Goal: Information Seeking & Learning: Learn about a topic

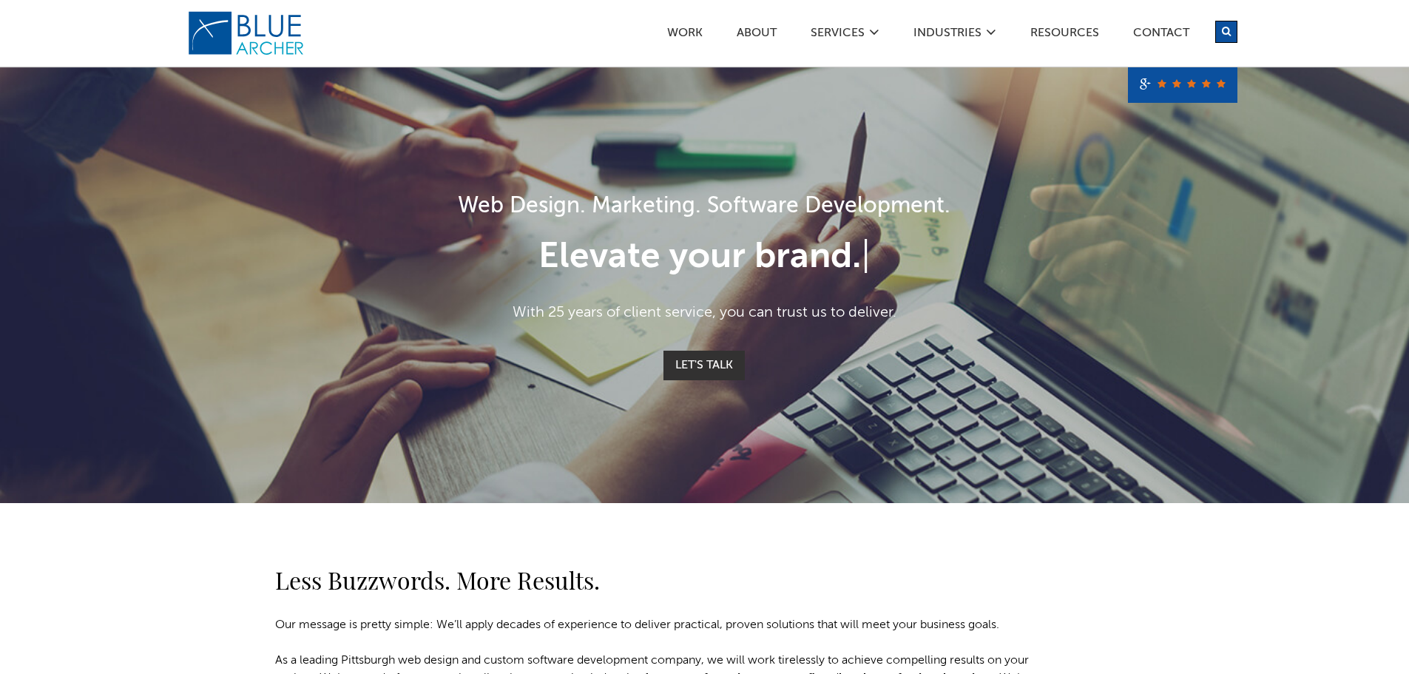
click at [1275, 344] on div "Web Design. Marketing. Software Development. Elevate your brand. | With 25 year…" at bounding box center [704, 285] width 1409 height 436
click at [751, 31] on link "ABOUT" at bounding box center [756, 35] width 41 height 16
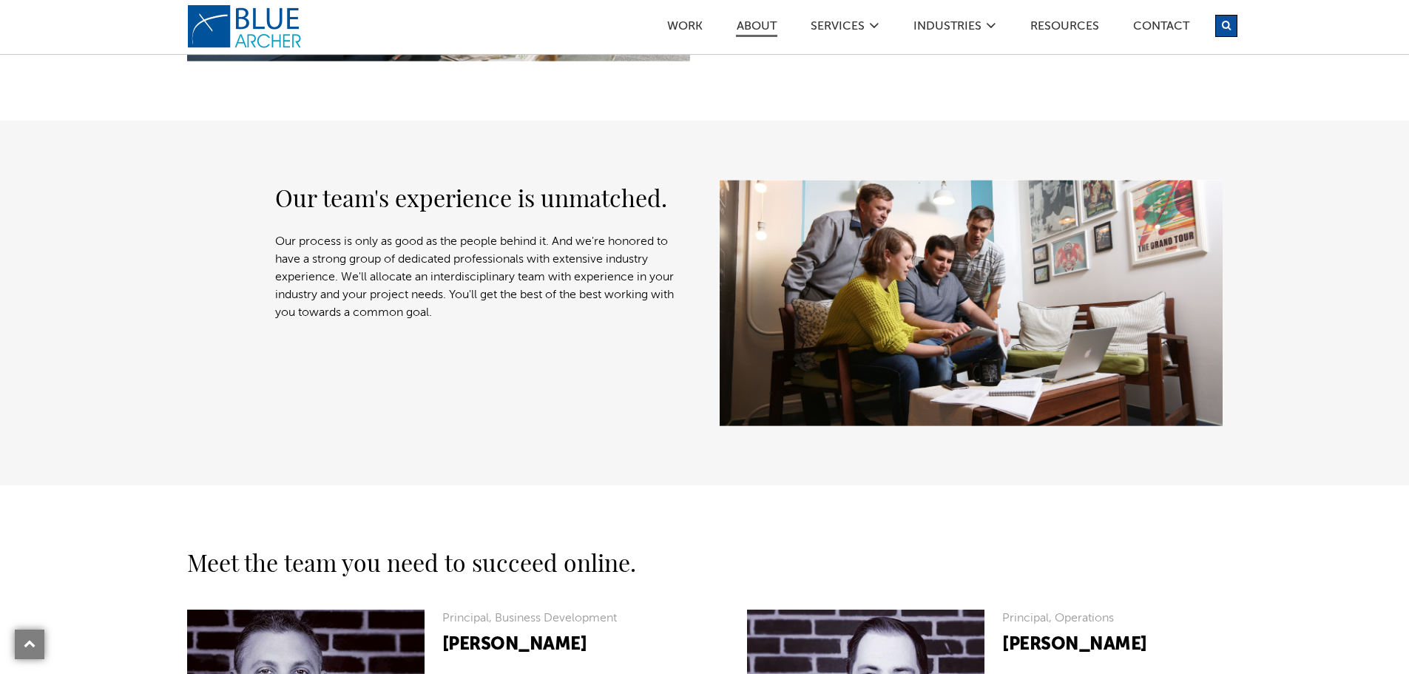
scroll to position [666, 0]
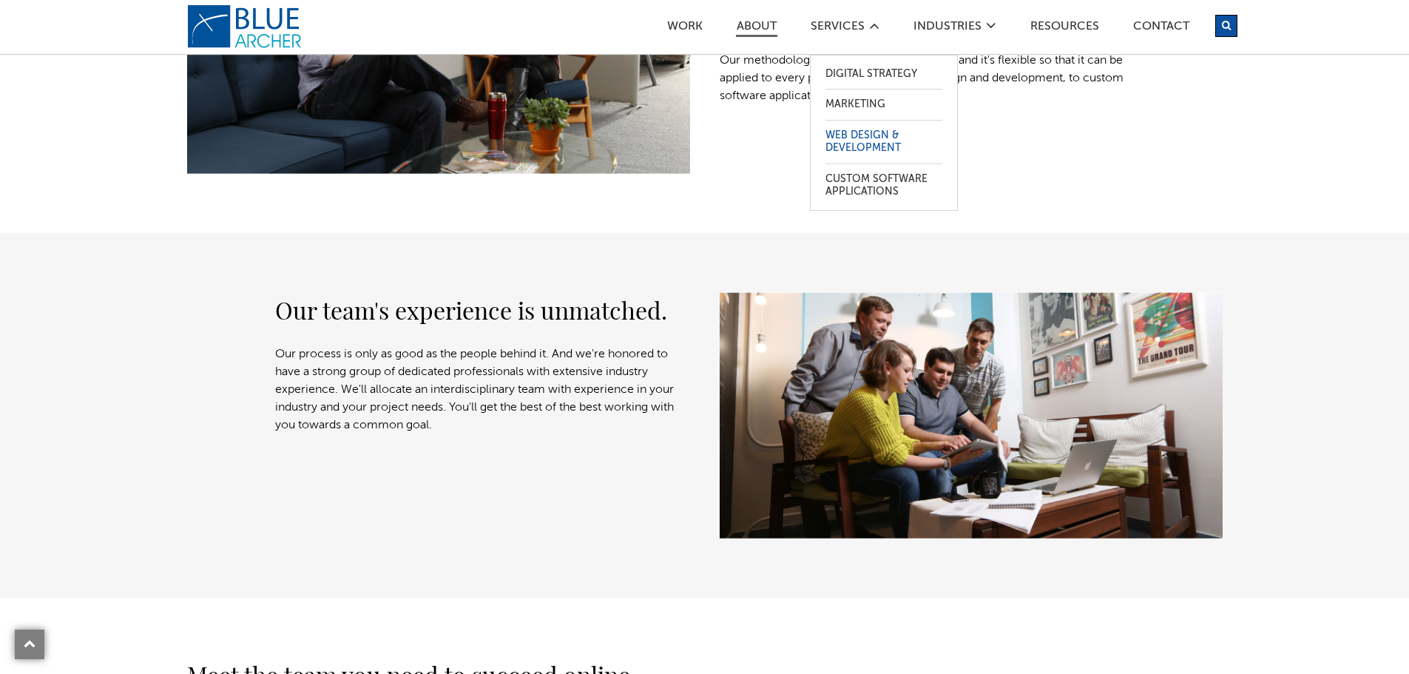
click at [856, 136] on link "Web Design & Development" at bounding box center [883, 142] width 117 height 43
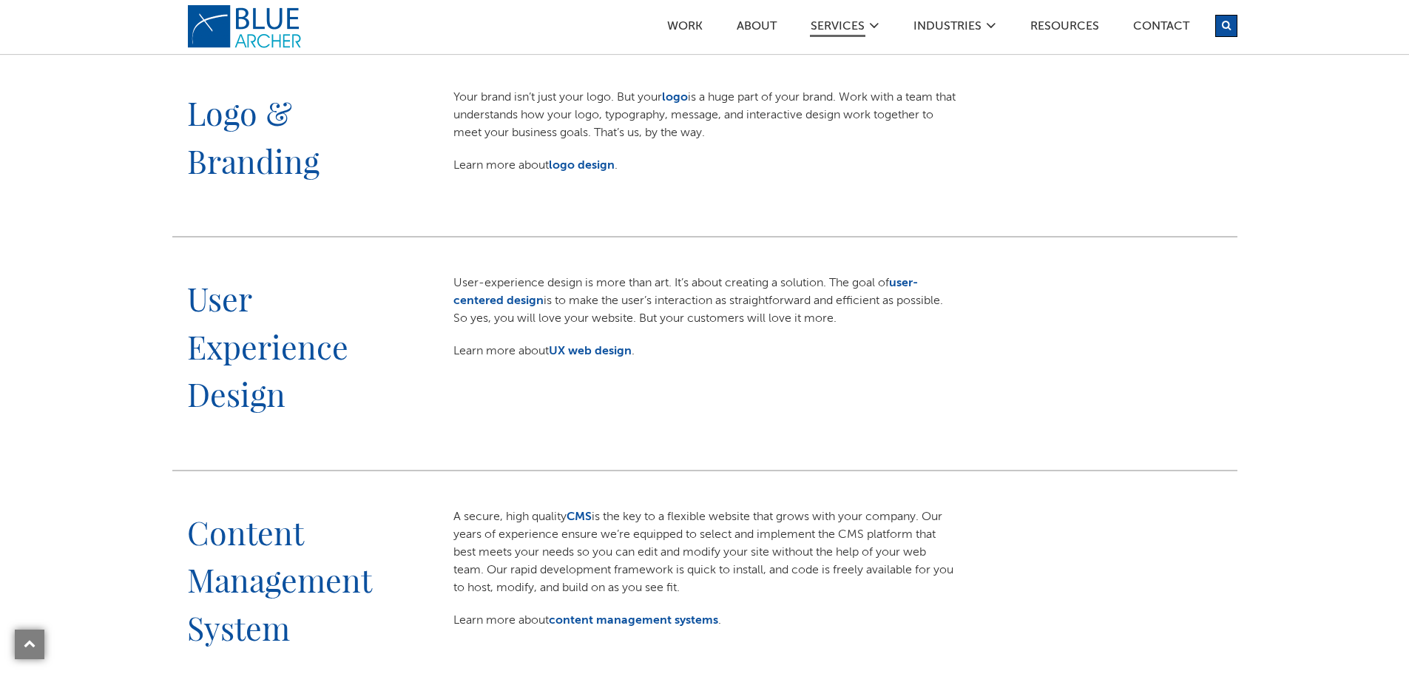
scroll to position [370, 0]
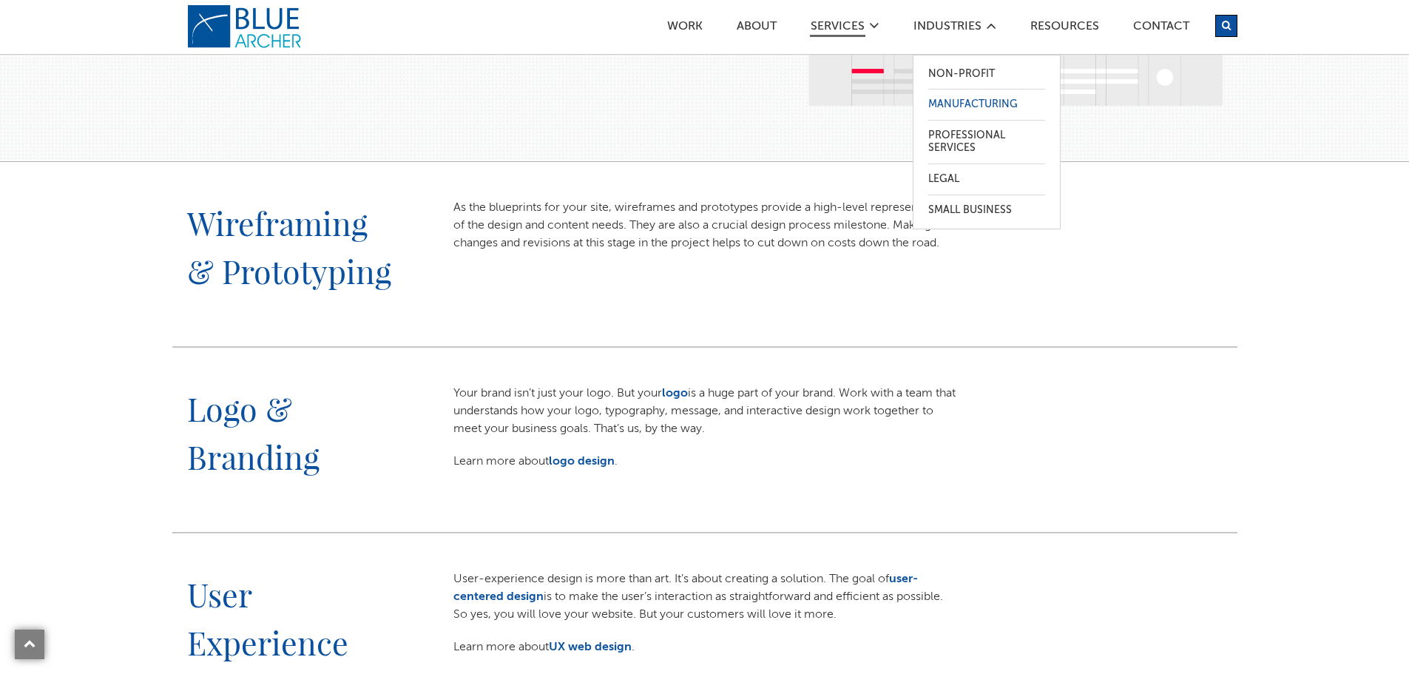
click at [975, 102] on link "Manufacturing" at bounding box center [986, 104] width 117 height 30
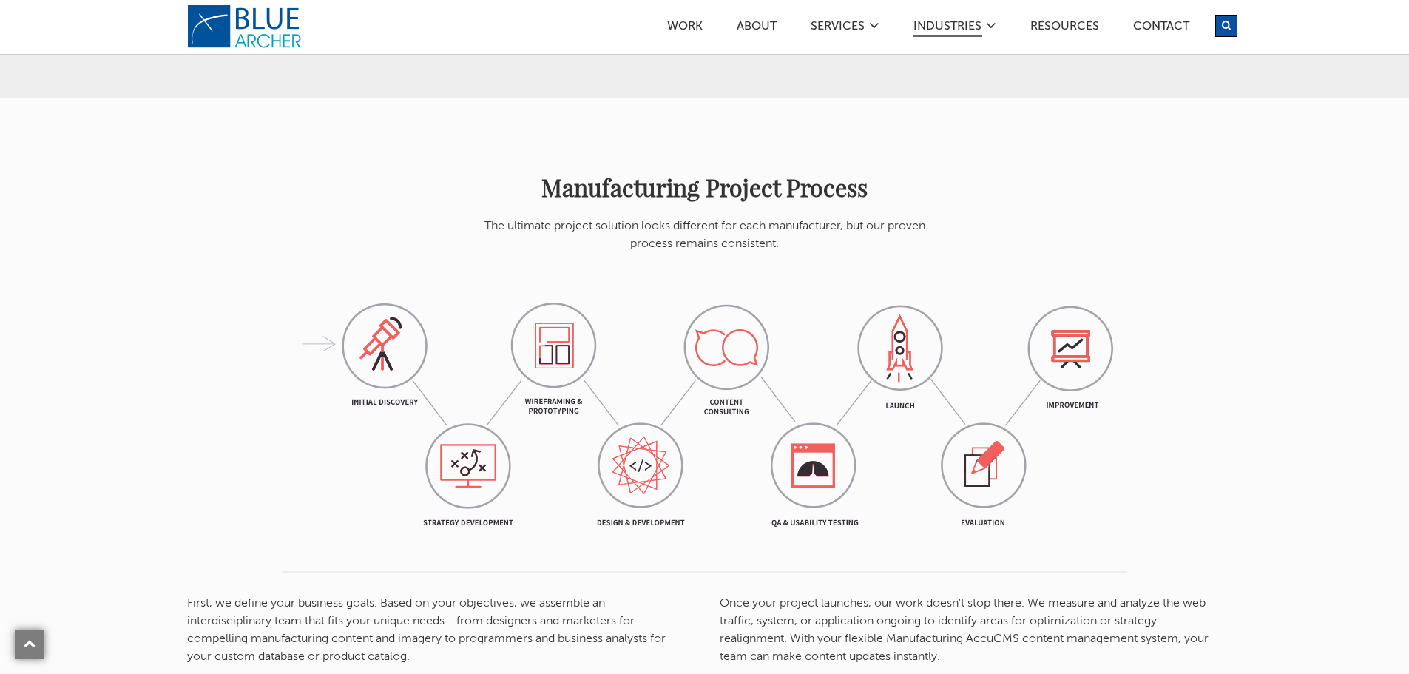
scroll to position [1109, 0]
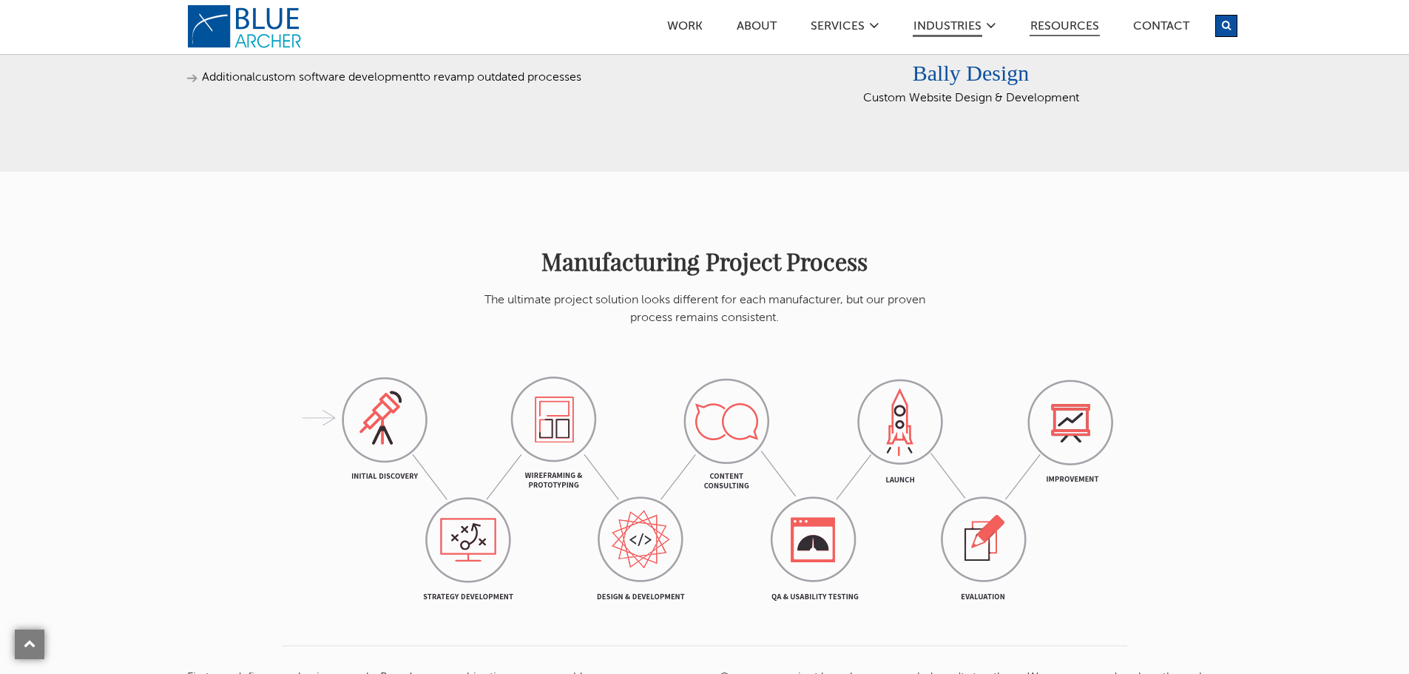
click at [1061, 26] on link "Resources" at bounding box center [1064, 29] width 70 height 16
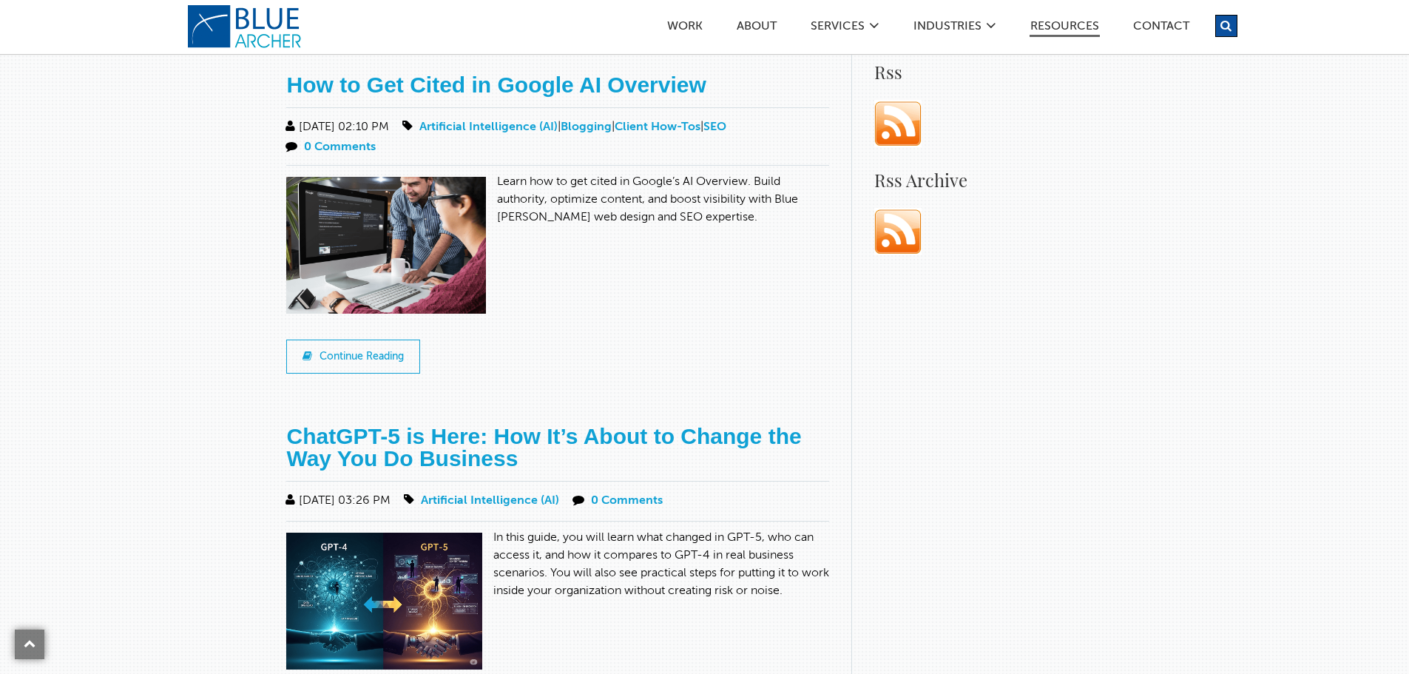
scroll to position [961, 0]
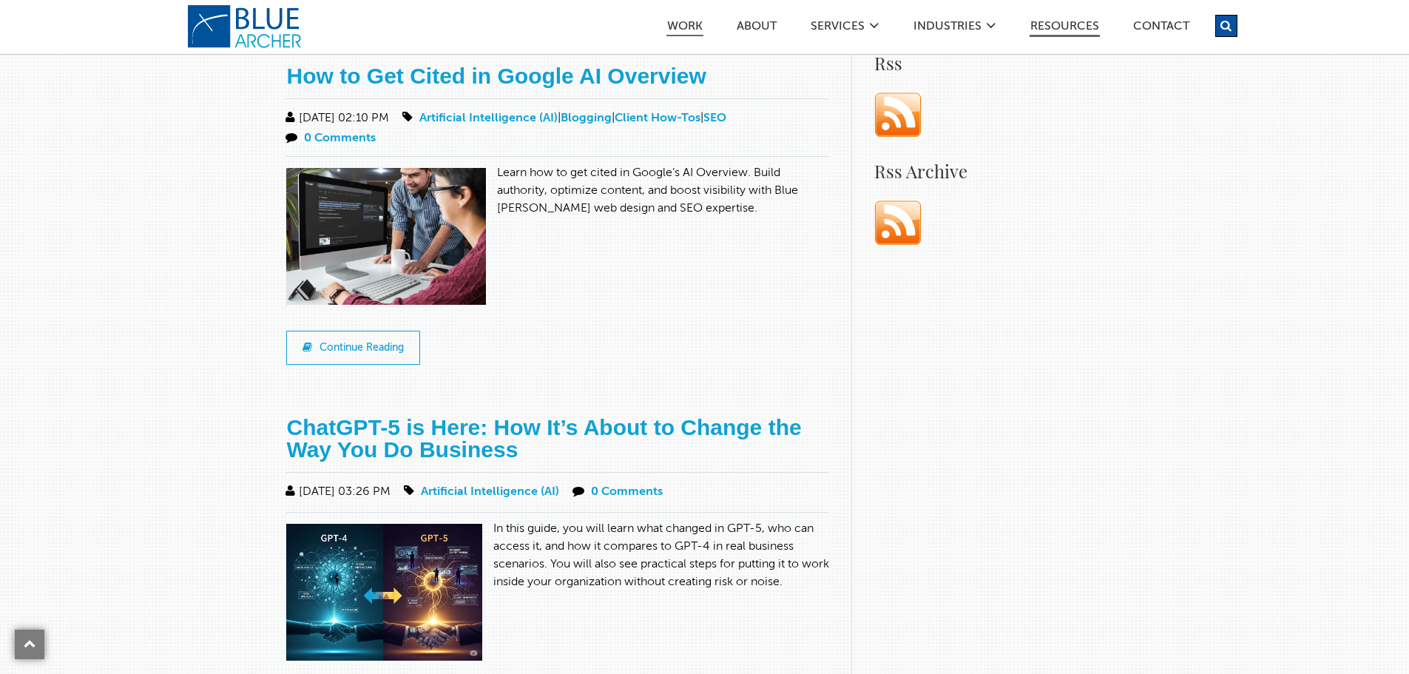
click at [697, 28] on link "Work" at bounding box center [684, 29] width 37 height 16
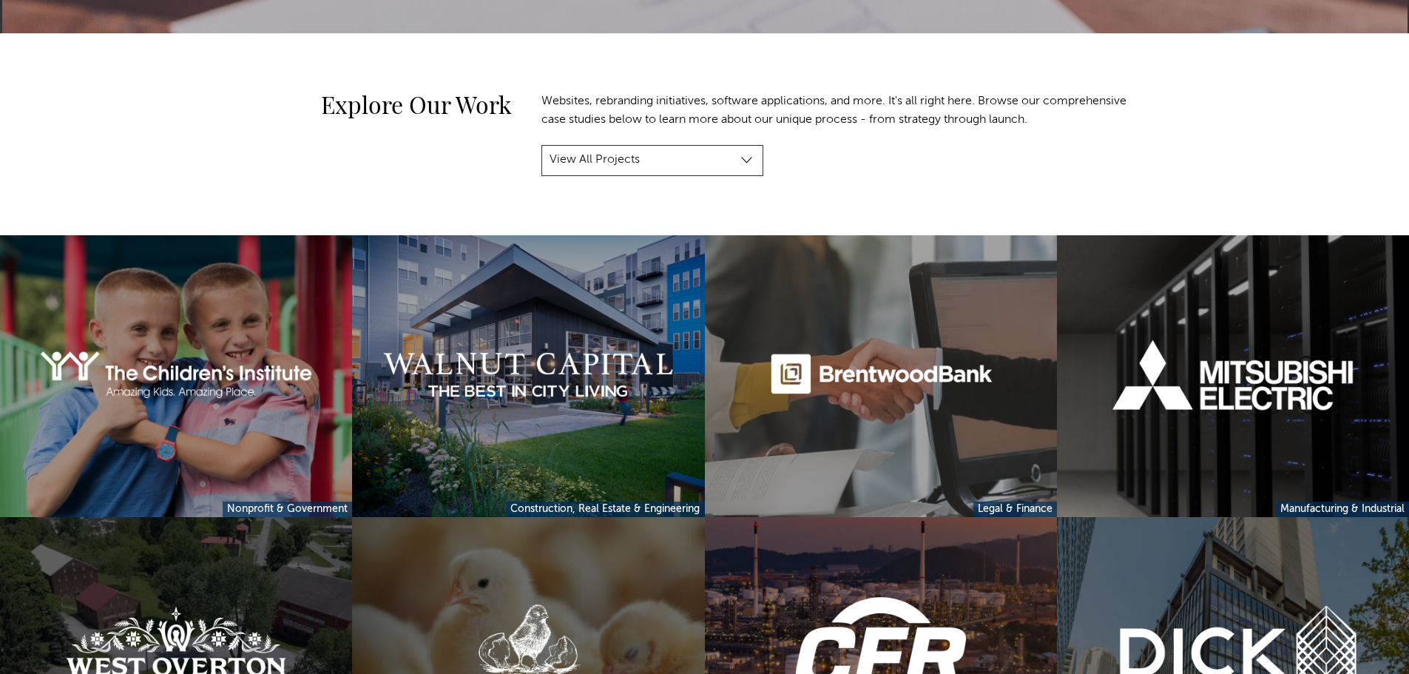
scroll to position [222, 0]
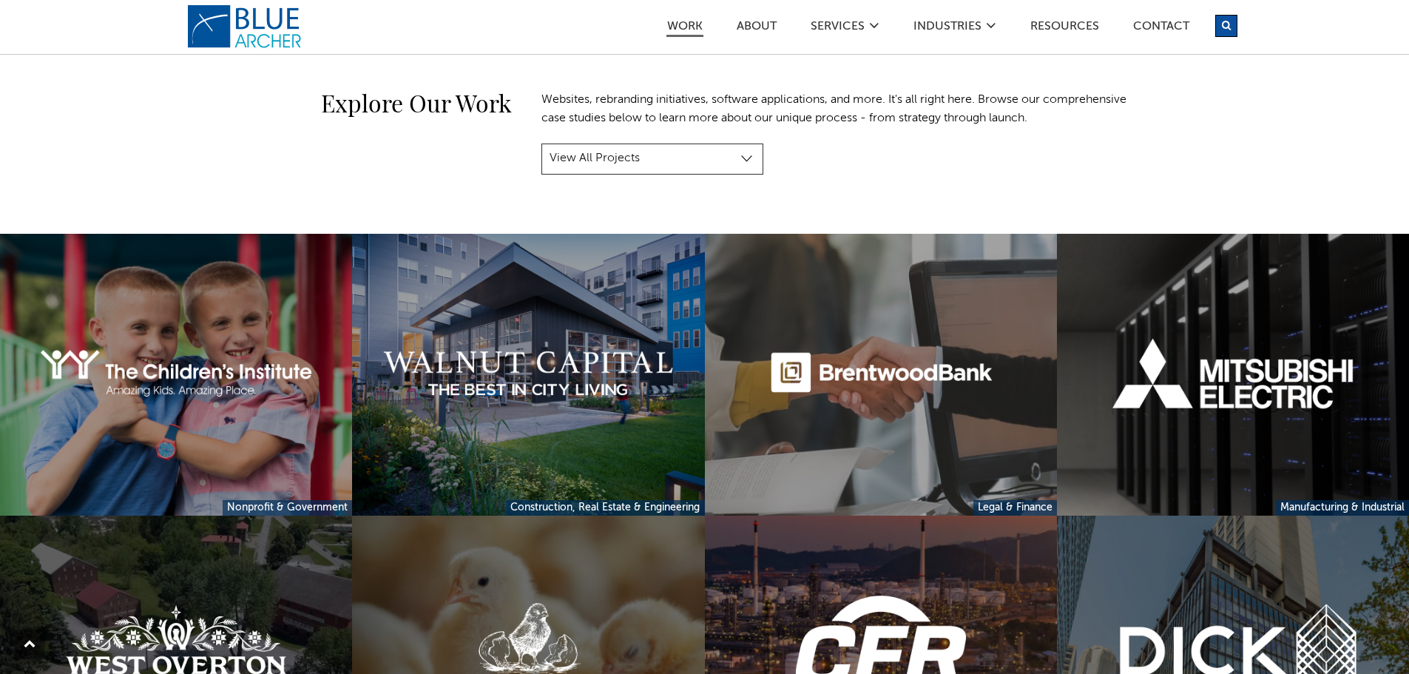
click at [753, 164] on select "View All Projects Manufacturing & Industrial Construction, Real Estate & Engine…" at bounding box center [652, 158] width 222 height 31
select select "project-category-construction-engineering"
click at [541, 143] on select "View All Projects Manufacturing & Industrial Construction, Real Estate & Engine…" at bounding box center [652, 158] width 222 height 31
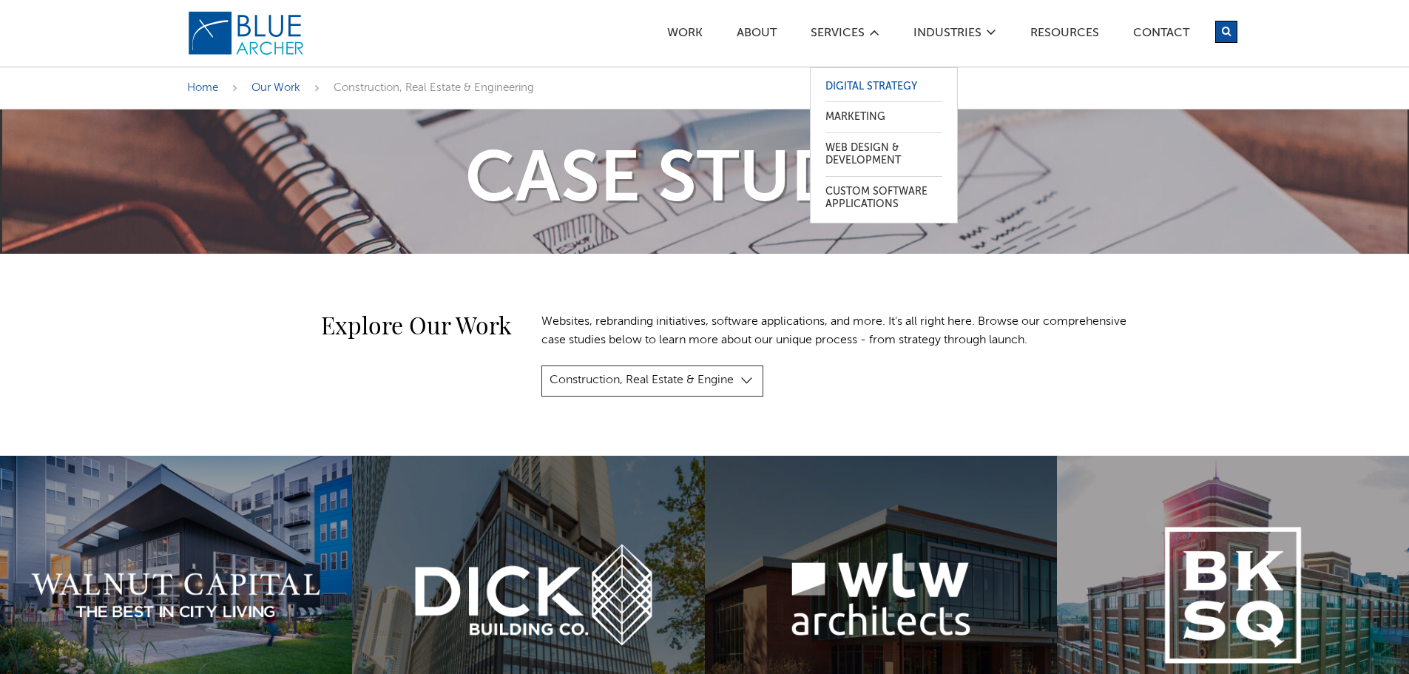
click at [856, 76] on link "Digital Strategy" at bounding box center [883, 87] width 117 height 30
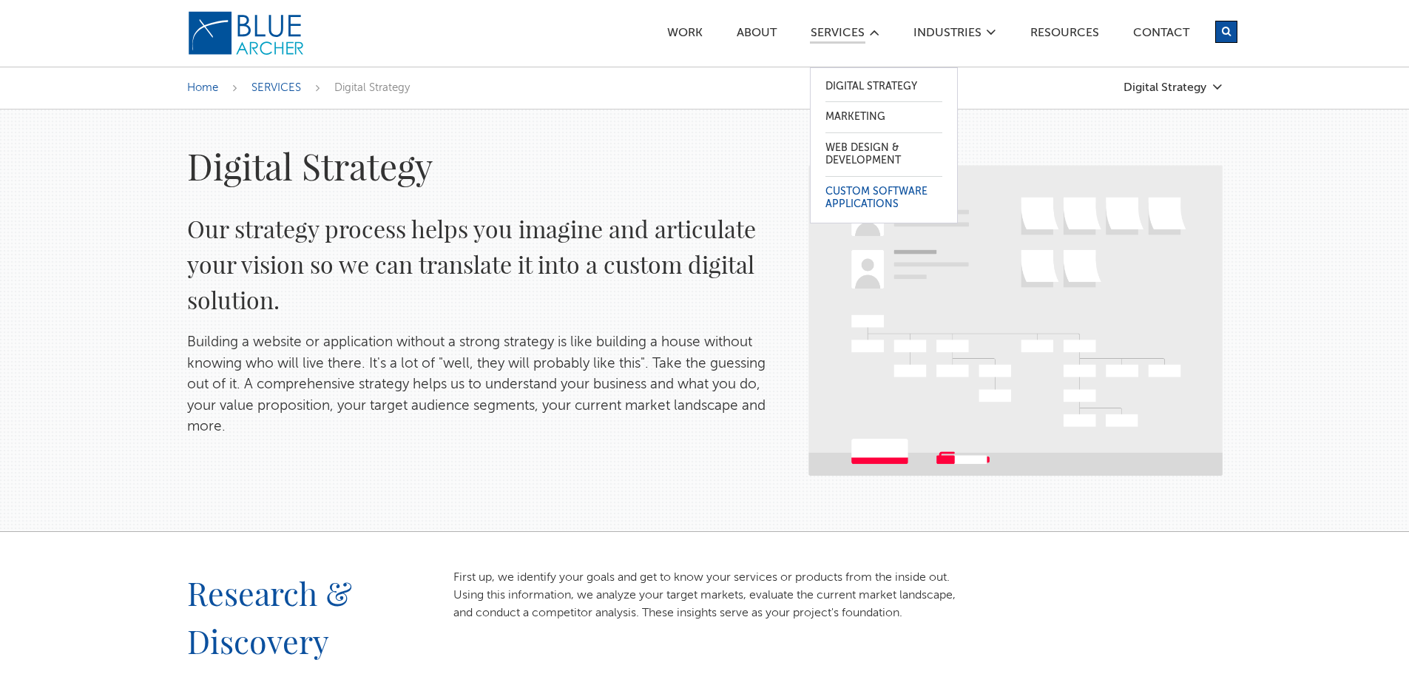
click at [854, 190] on link "Custom Software Applications" at bounding box center [883, 198] width 117 height 43
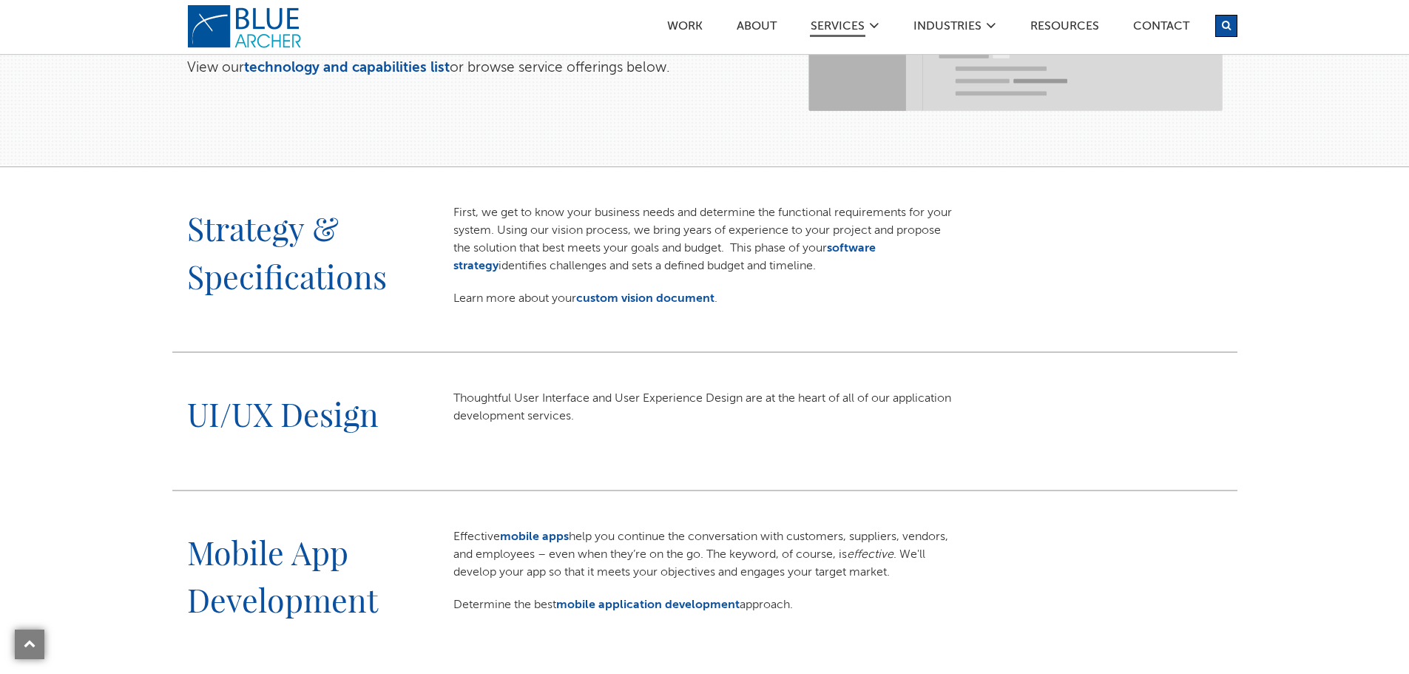
scroll to position [370, 0]
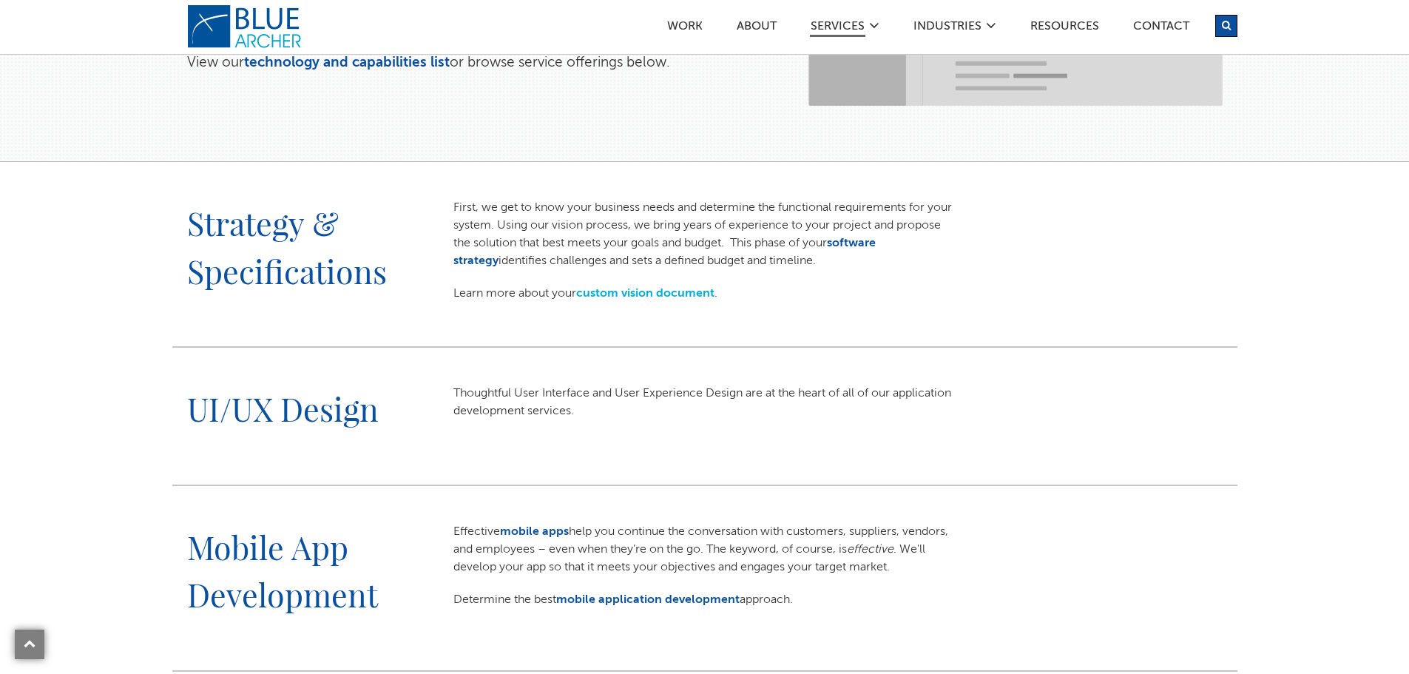
click at [632, 291] on link "custom vision document" at bounding box center [645, 294] width 138 height 12
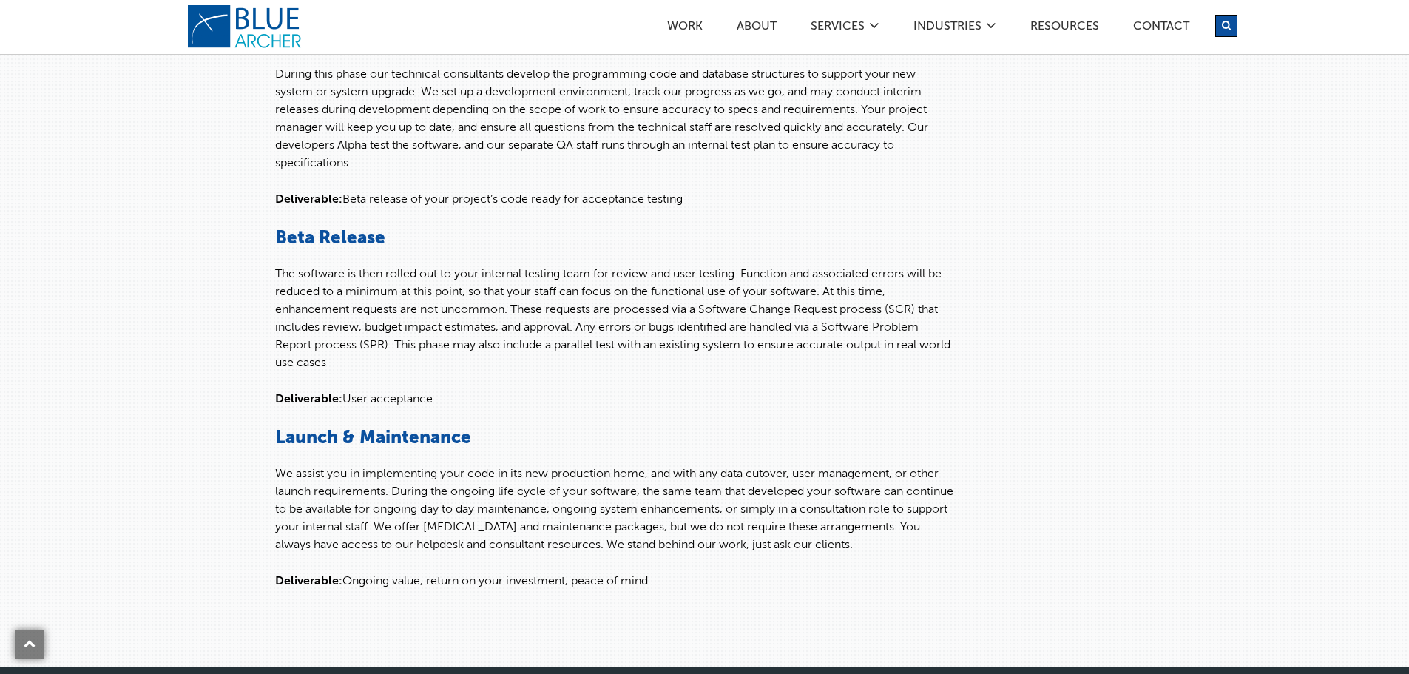
scroll to position [587, 0]
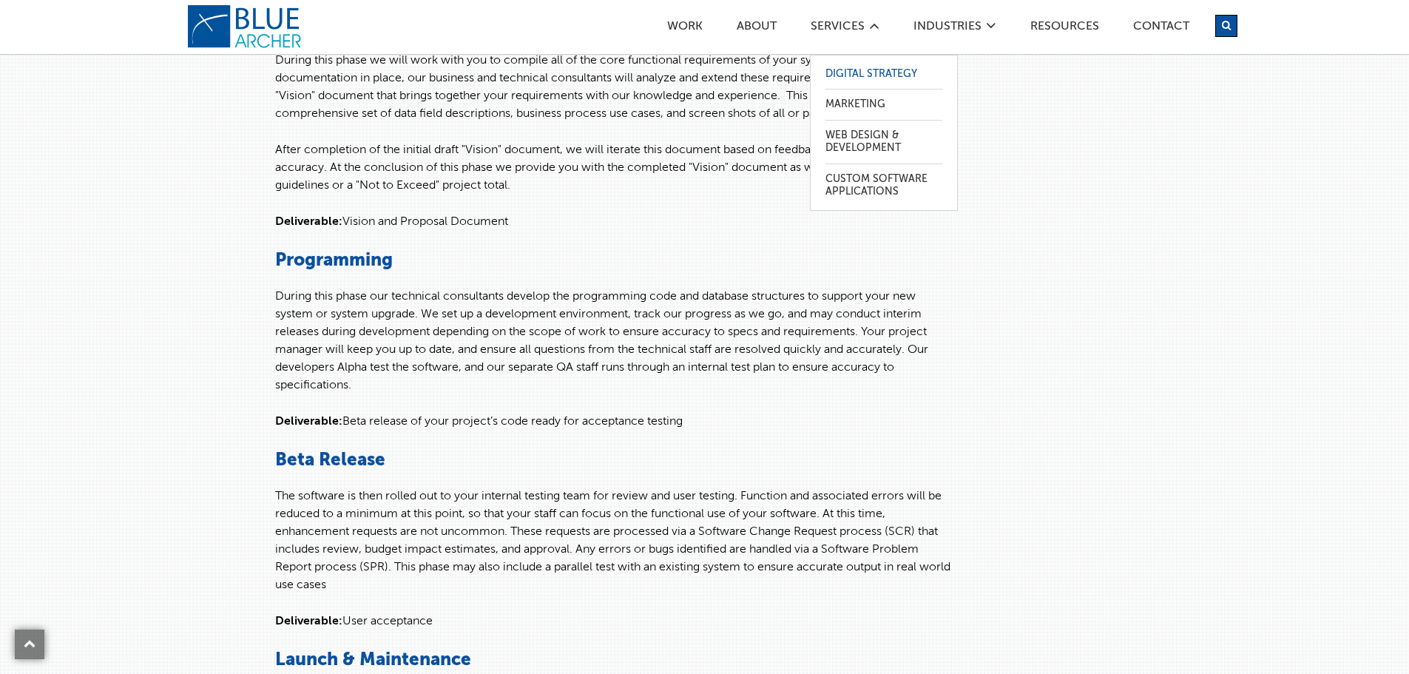
click at [850, 65] on link "Digital Strategy" at bounding box center [883, 74] width 117 height 30
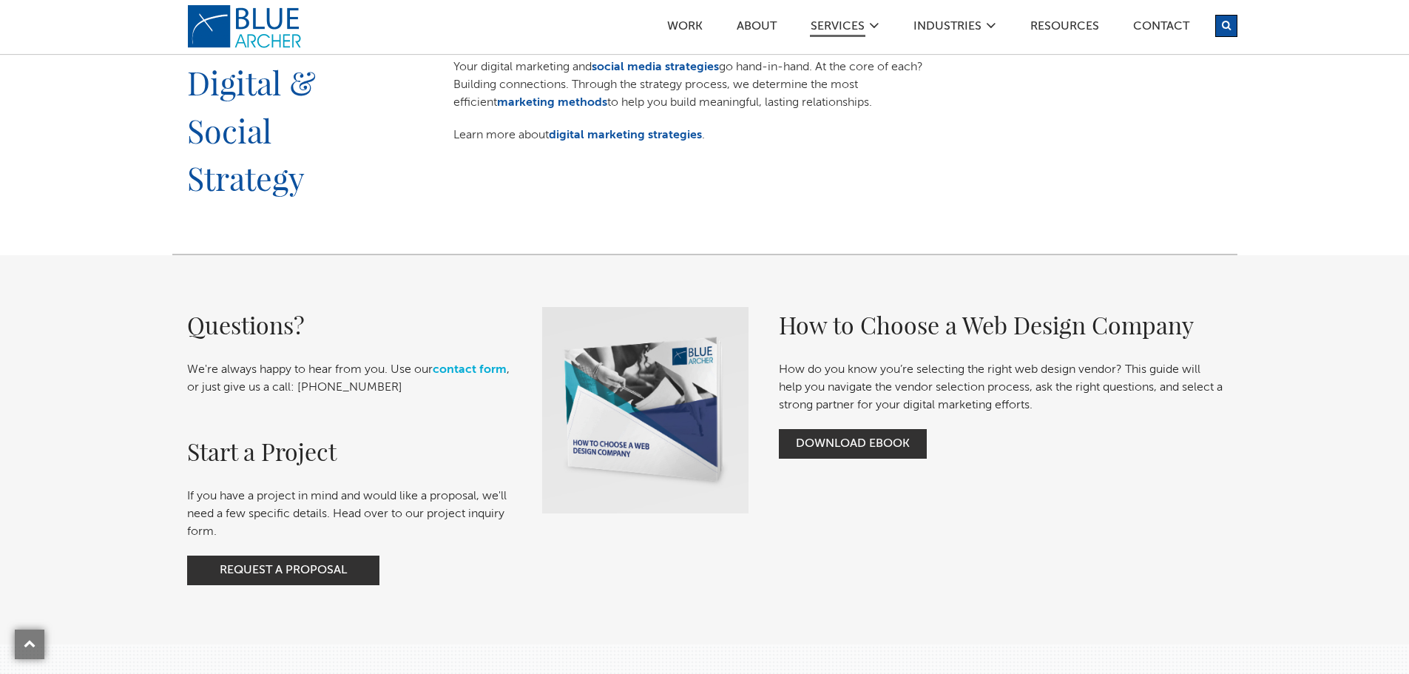
scroll to position [1553, 0]
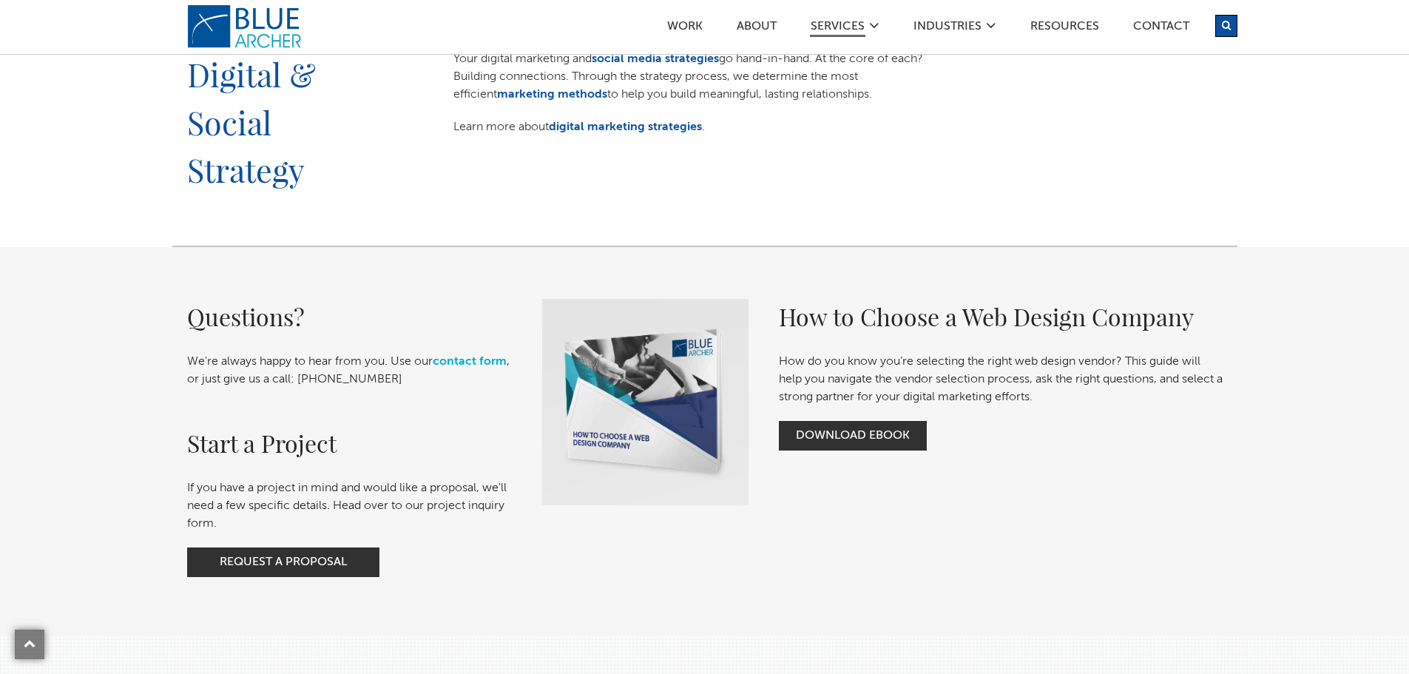
click at [1320, 376] on div "Questions? We're always happy to hear from you. Use our contact form , or just …" at bounding box center [704, 441] width 1409 height 389
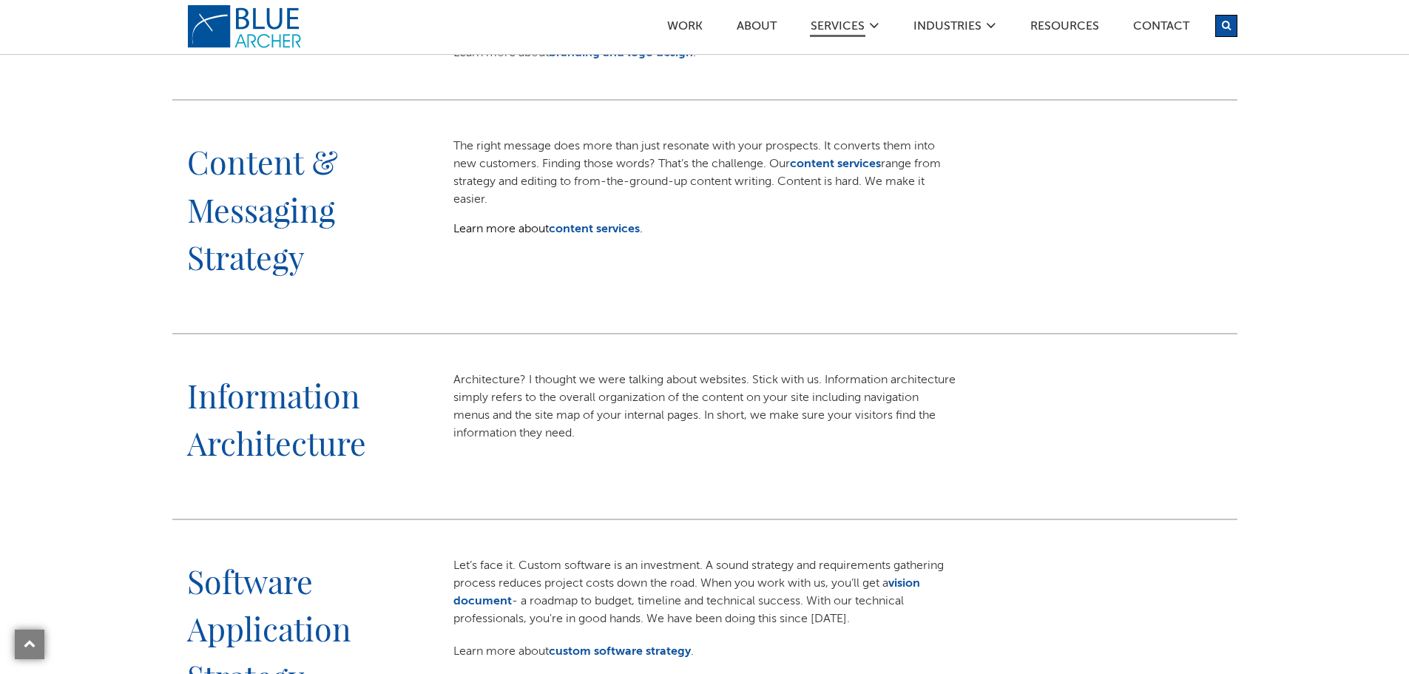
scroll to position [666, 0]
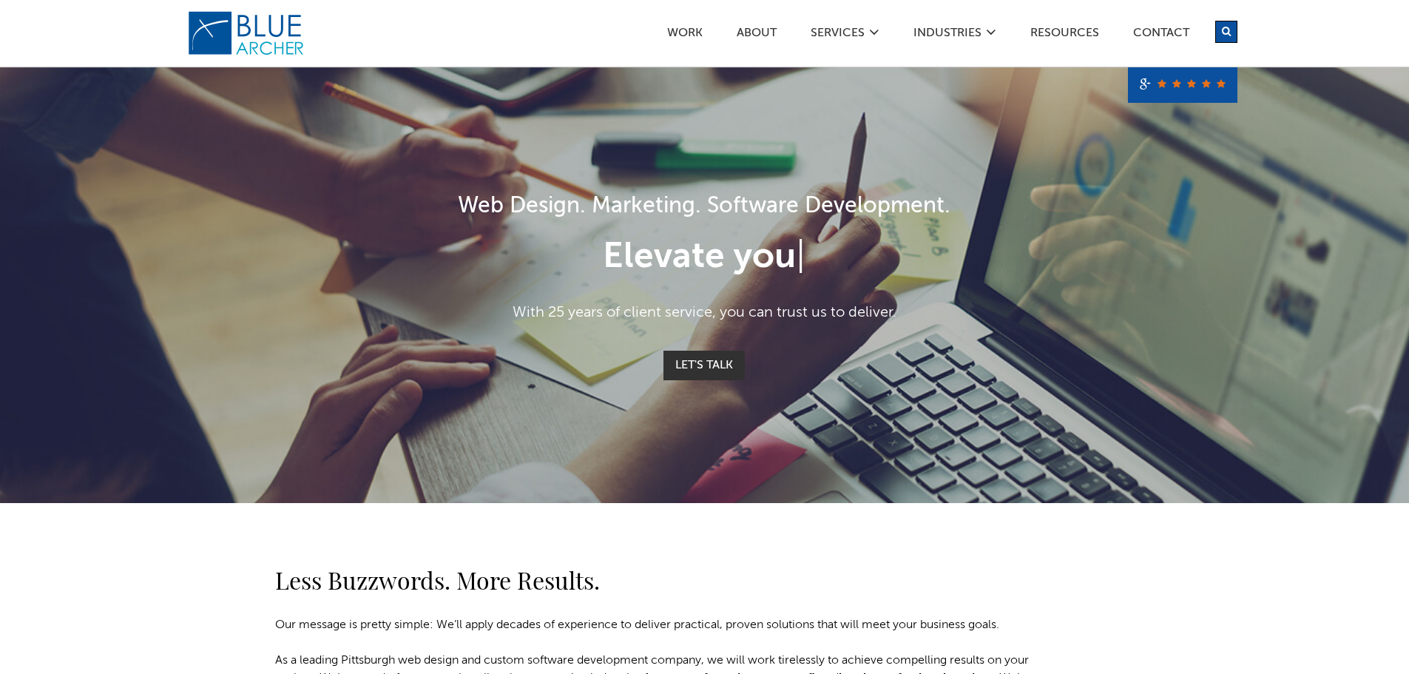
click at [223, 248] on div "Web Design. Marketing. Software Development. Elevate you | With 25 years of cli…" at bounding box center [704, 285] width 1065 height 190
click at [695, 354] on link "Let's Talk" at bounding box center [703, 366] width 81 height 30
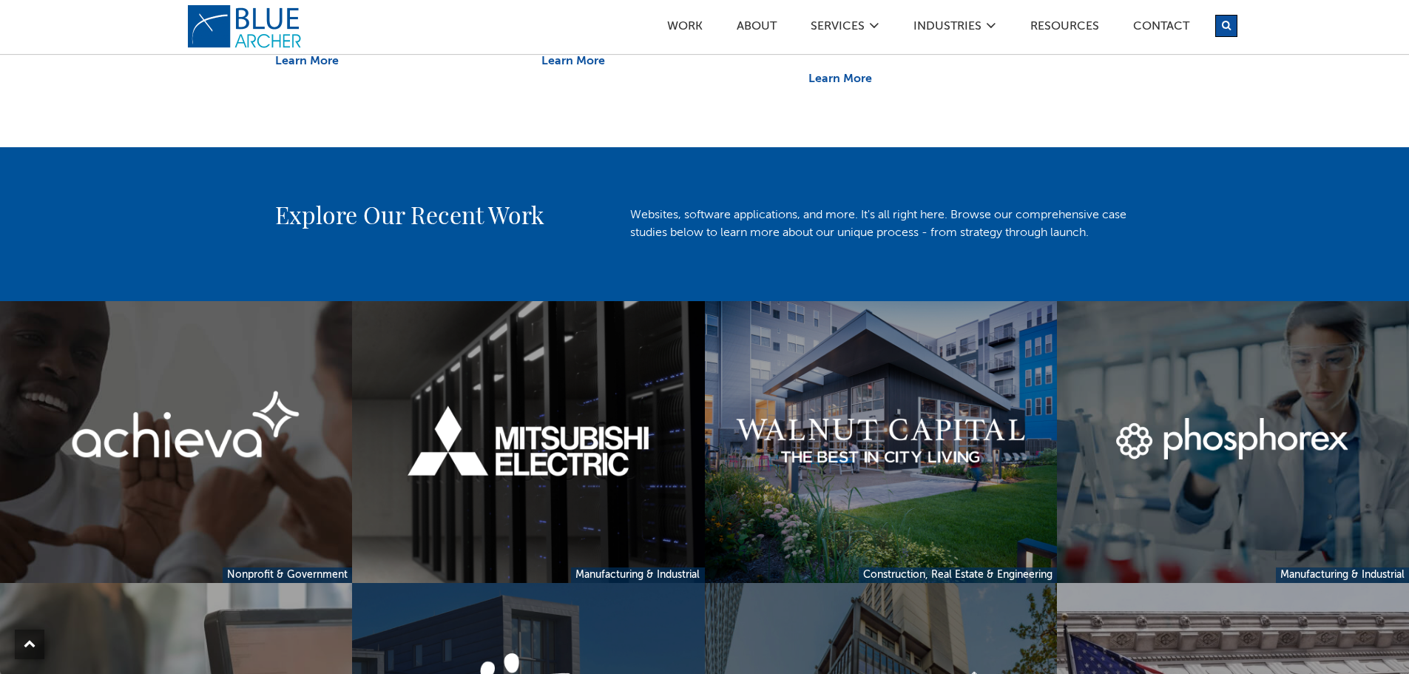
scroll to position [887, 0]
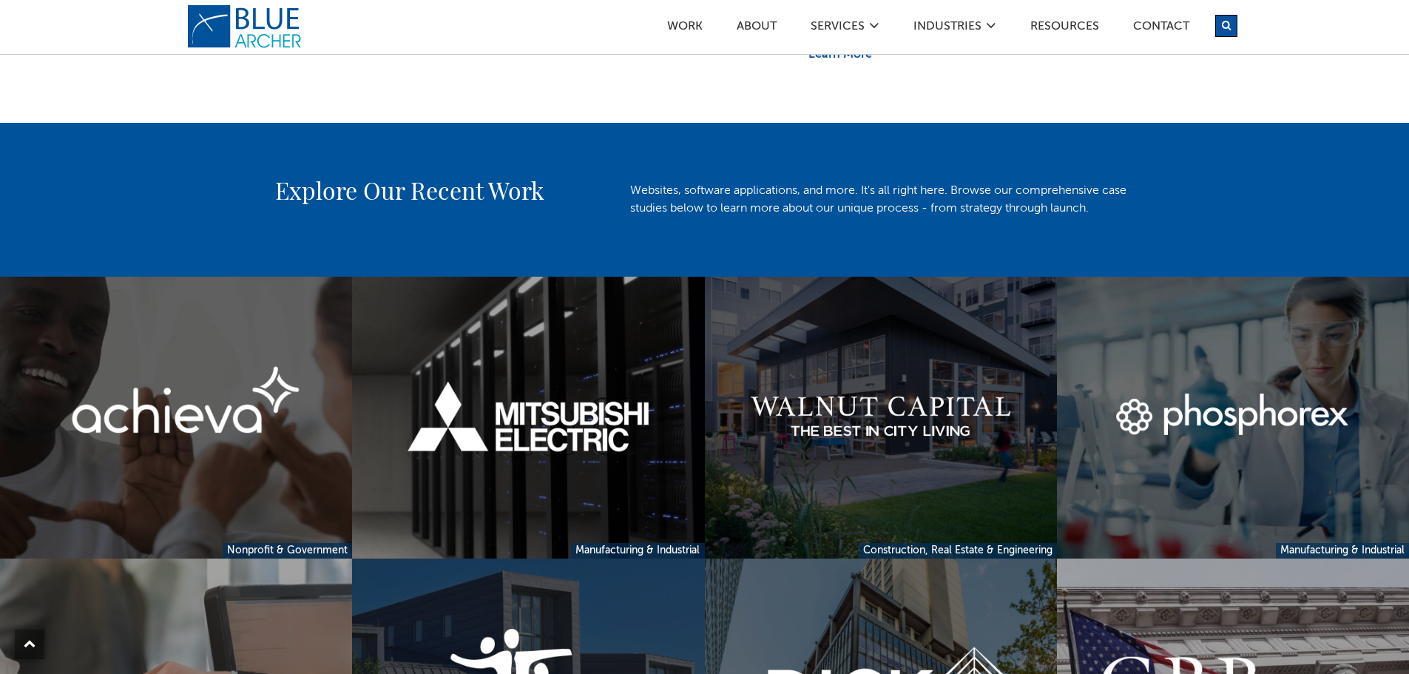
click at [888, 398] on link at bounding box center [881, 418] width 352 height 282
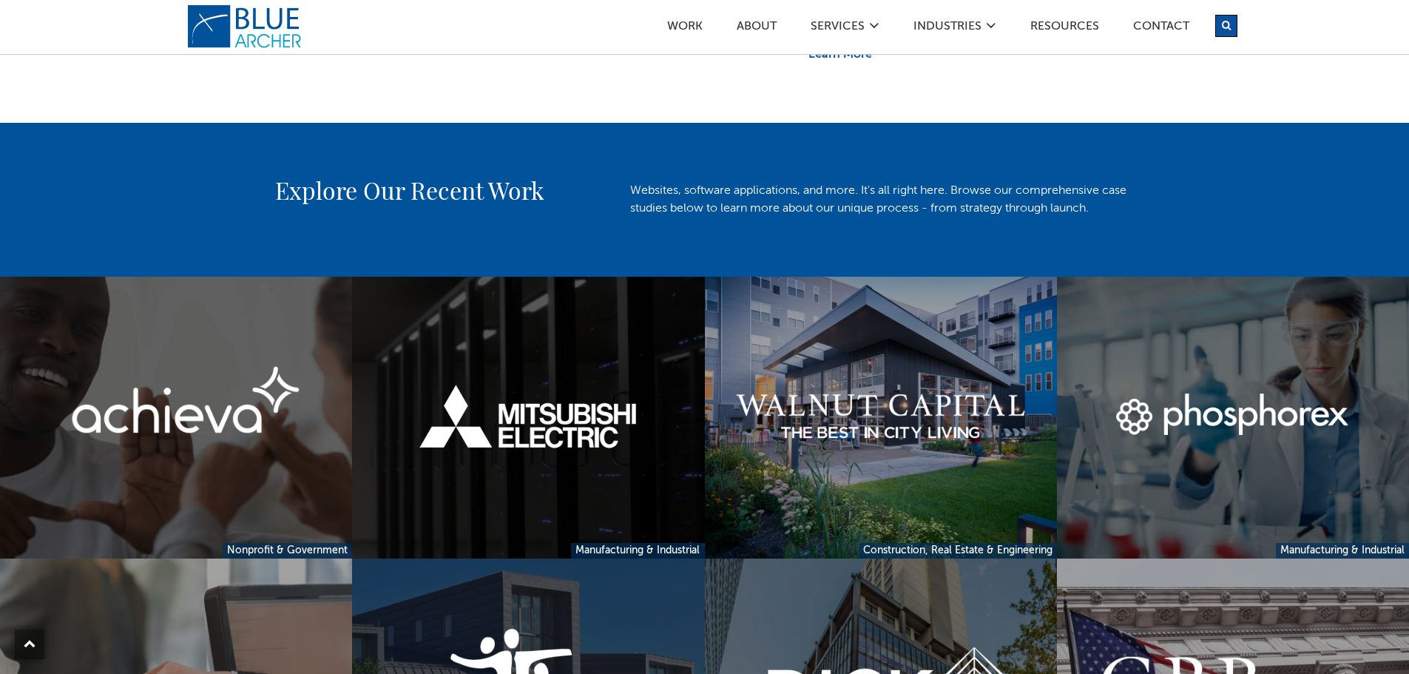
click at [498, 412] on link at bounding box center [528, 418] width 352 height 282
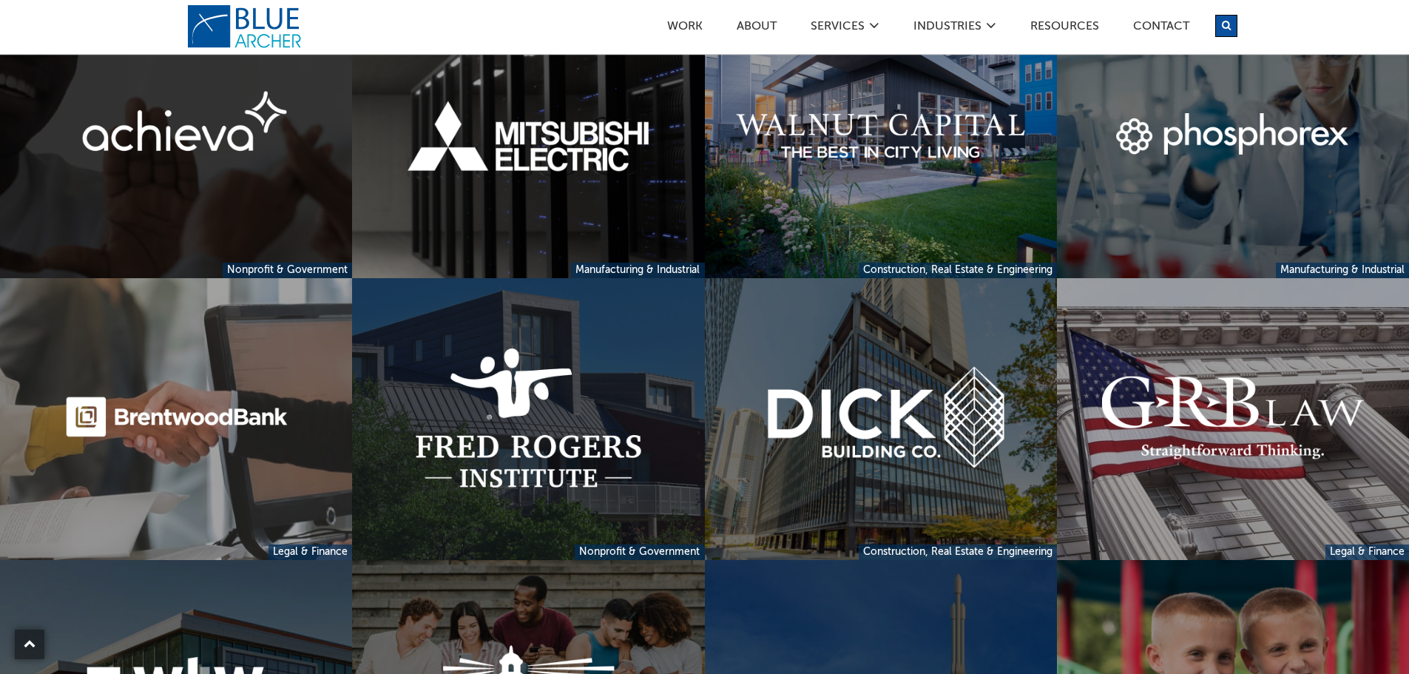
scroll to position [1257, 0]
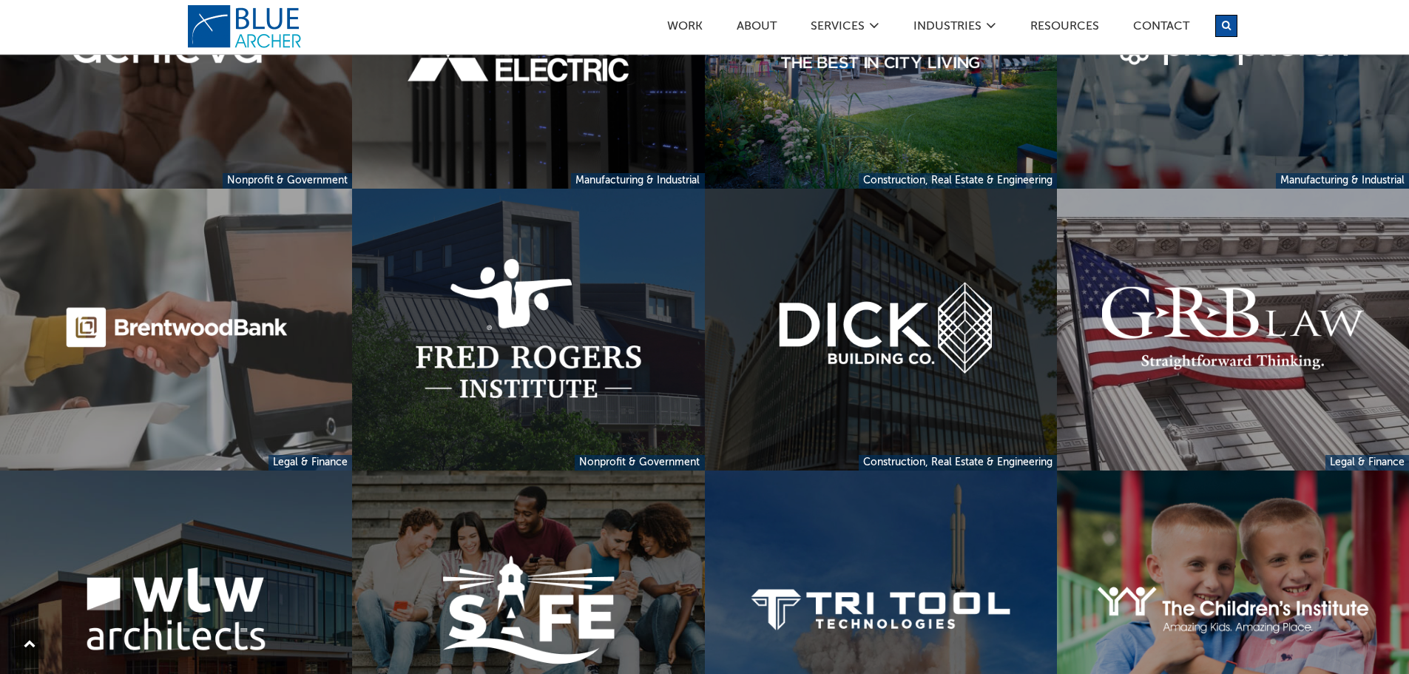
click at [865, 331] on link at bounding box center [881, 330] width 352 height 282
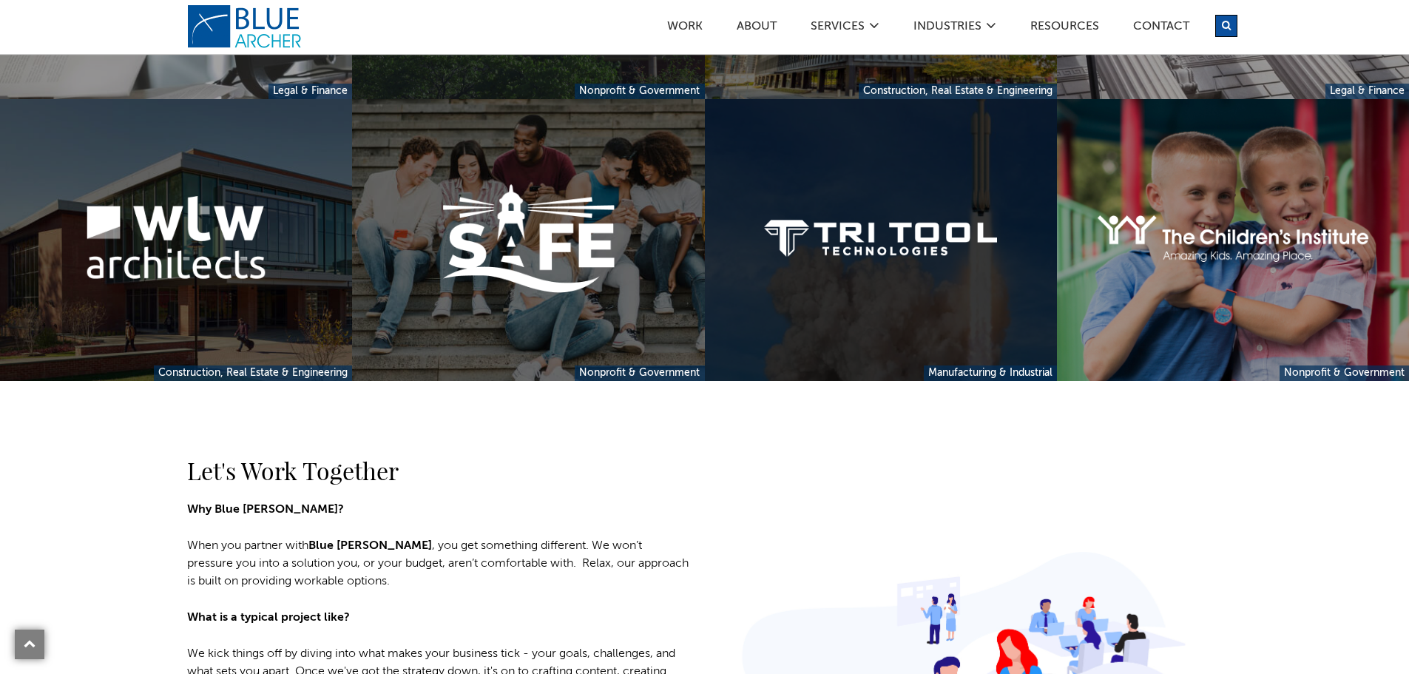
scroll to position [1627, 0]
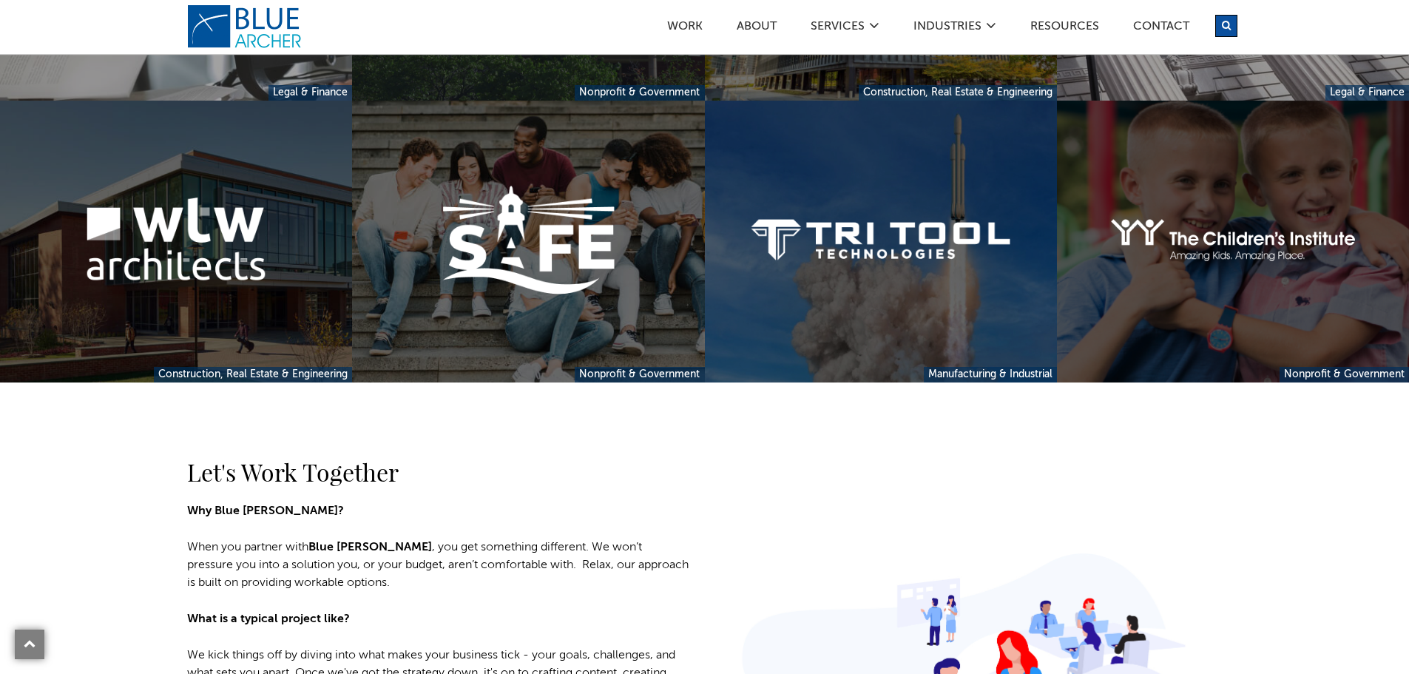
click at [1220, 289] on link at bounding box center [1233, 242] width 352 height 282
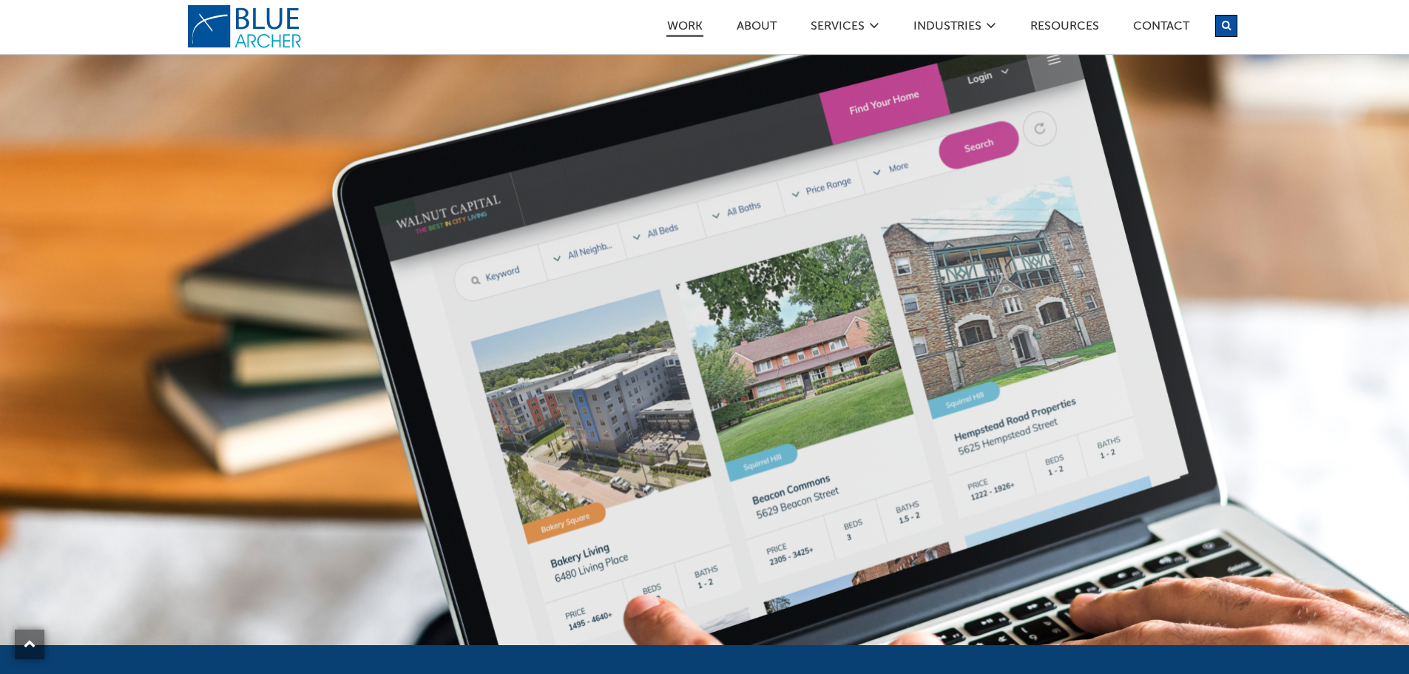
scroll to position [1109, 0]
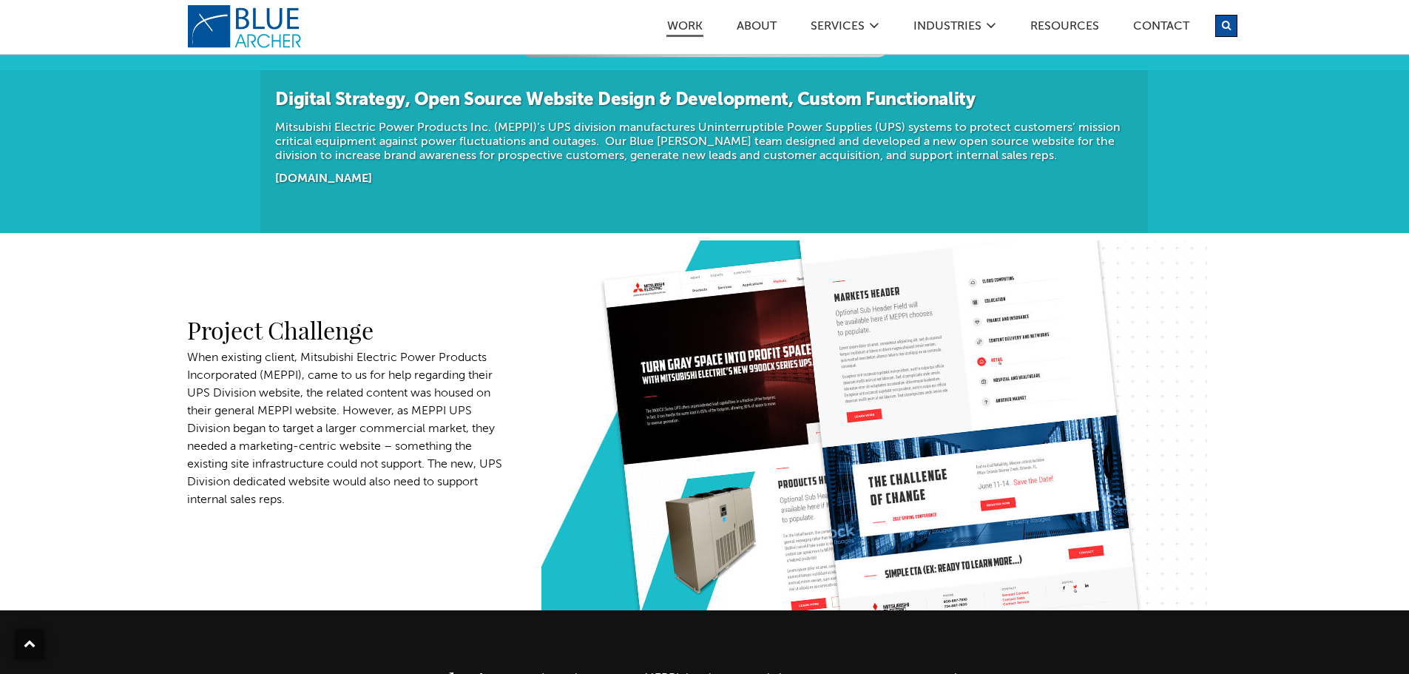
scroll to position [592, 0]
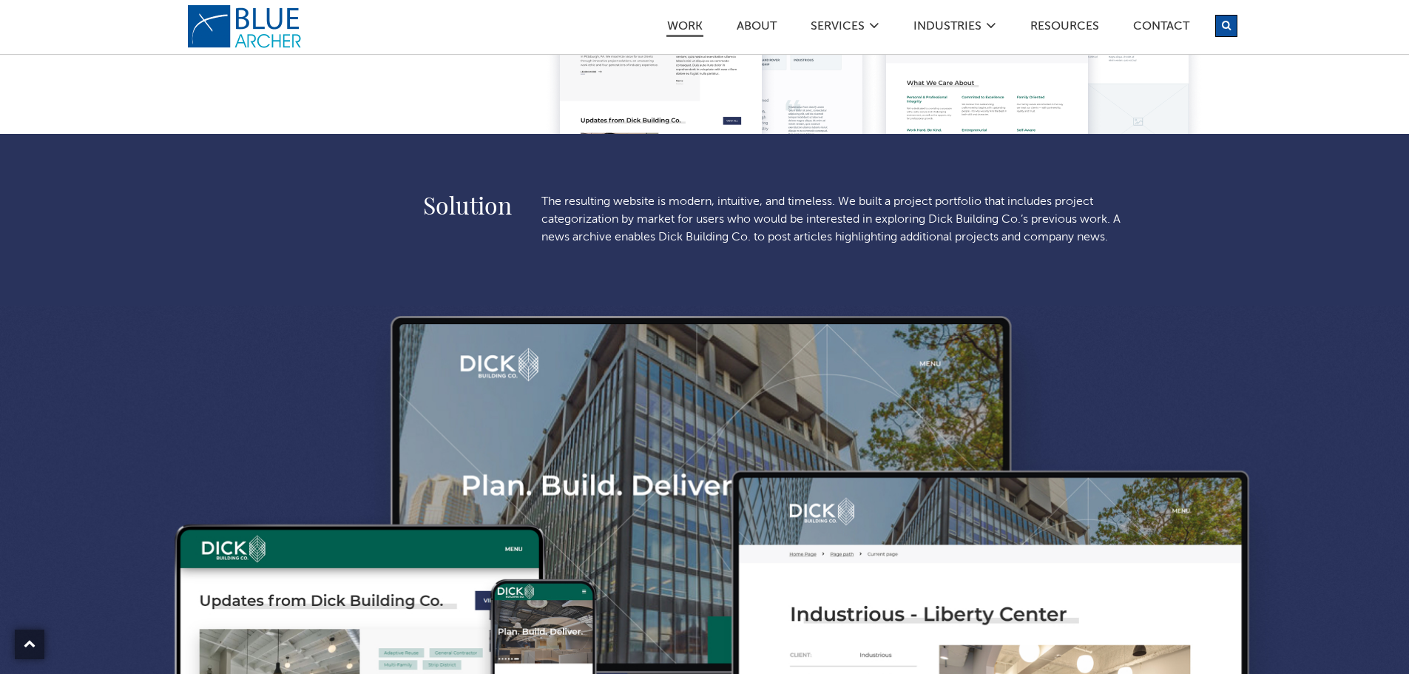
scroll to position [961, 0]
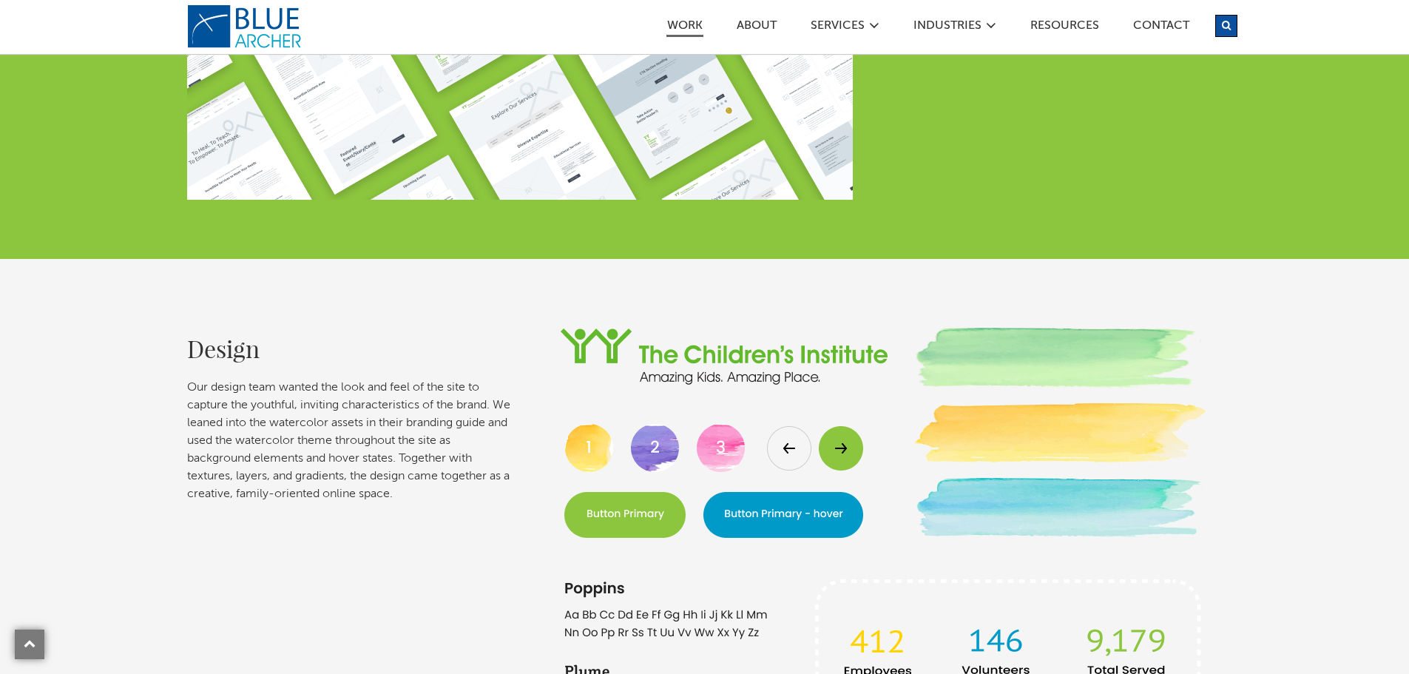
scroll to position [2293, 0]
